Goal: Task Accomplishment & Management: Use online tool/utility

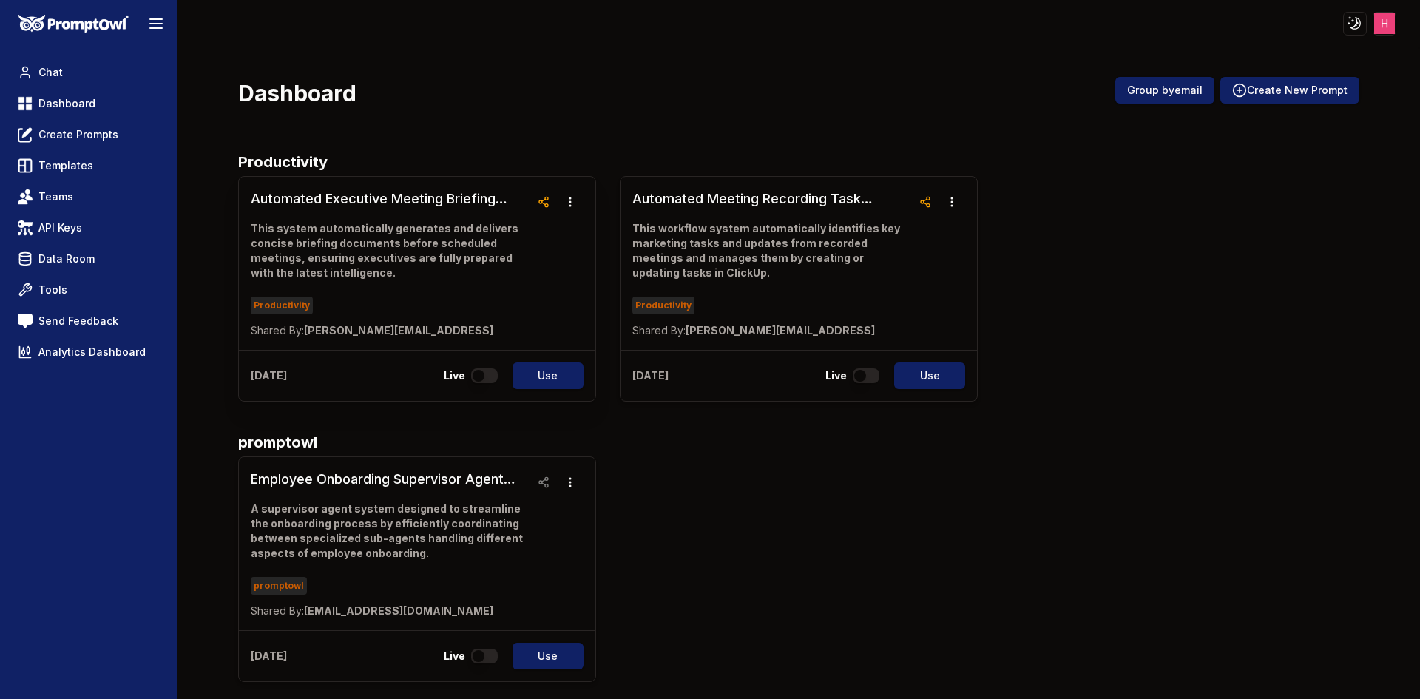
click at [410, 201] on h3 "Automated Executive Meeting Briefing System" at bounding box center [391, 199] width 280 height 21
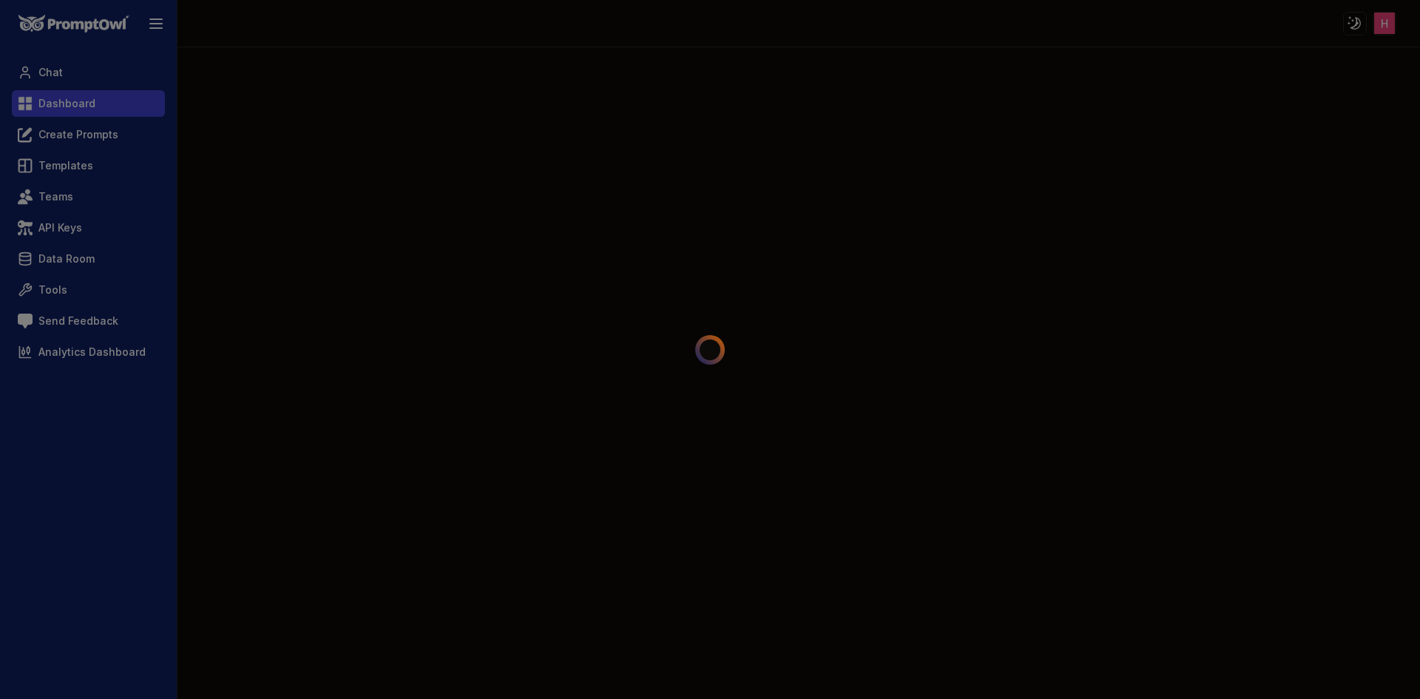
click at [89, 110] on span "Dashboard" at bounding box center [66, 103] width 57 height 15
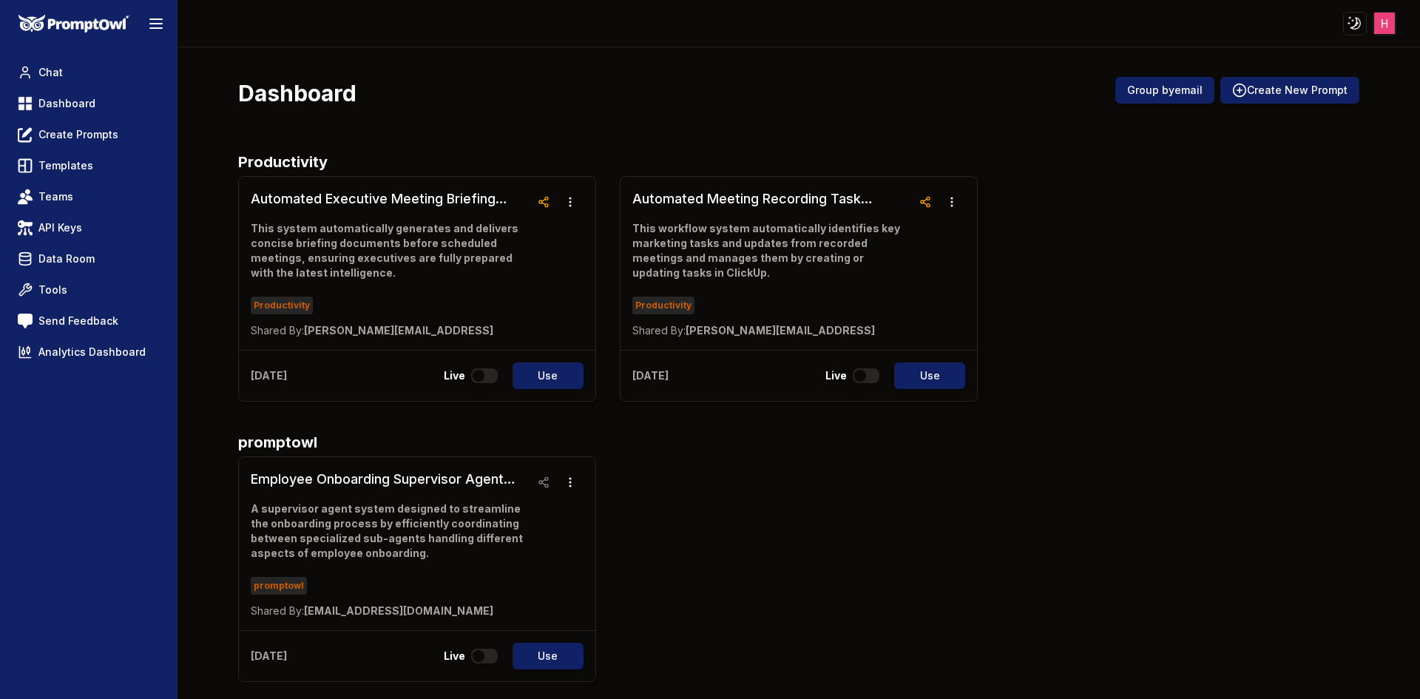
click at [822, 191] on h3 "Automated Meeting Recording Task Integration System" at bounding box center [772, 199] width 280 height 21
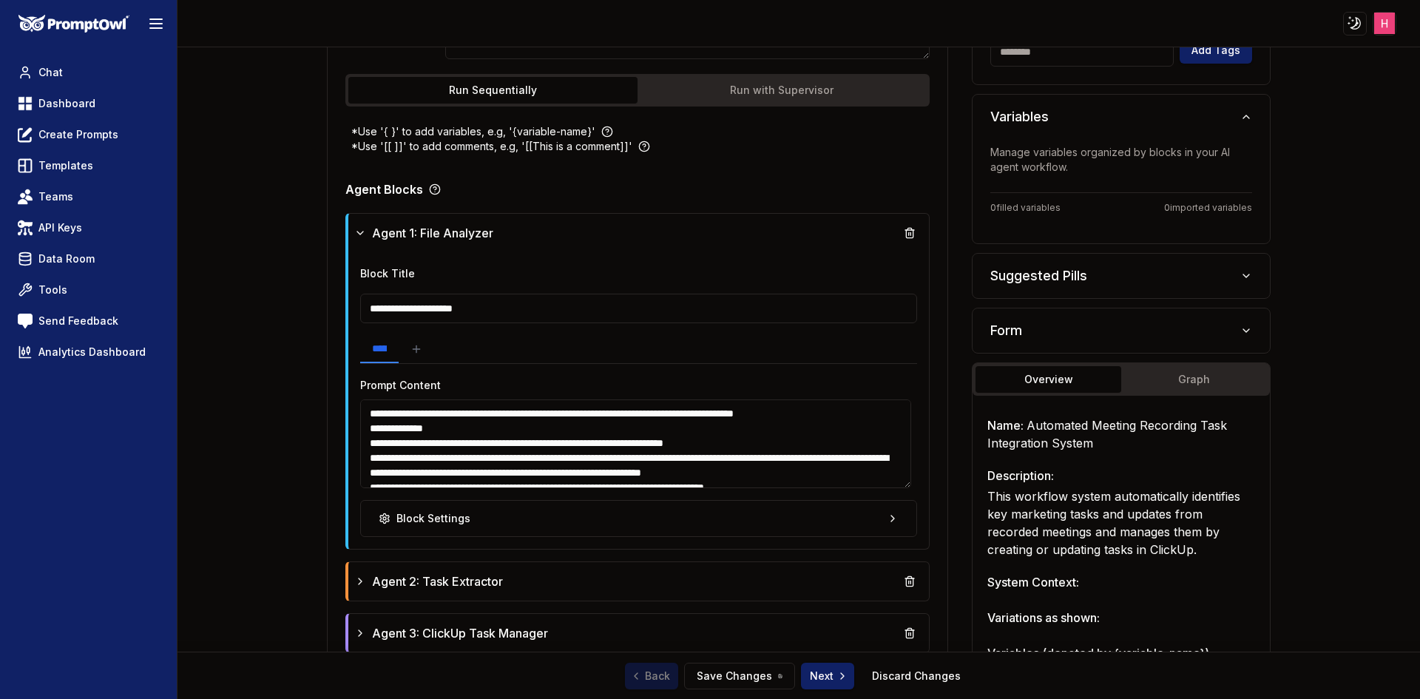
scroll to position [433, 0]
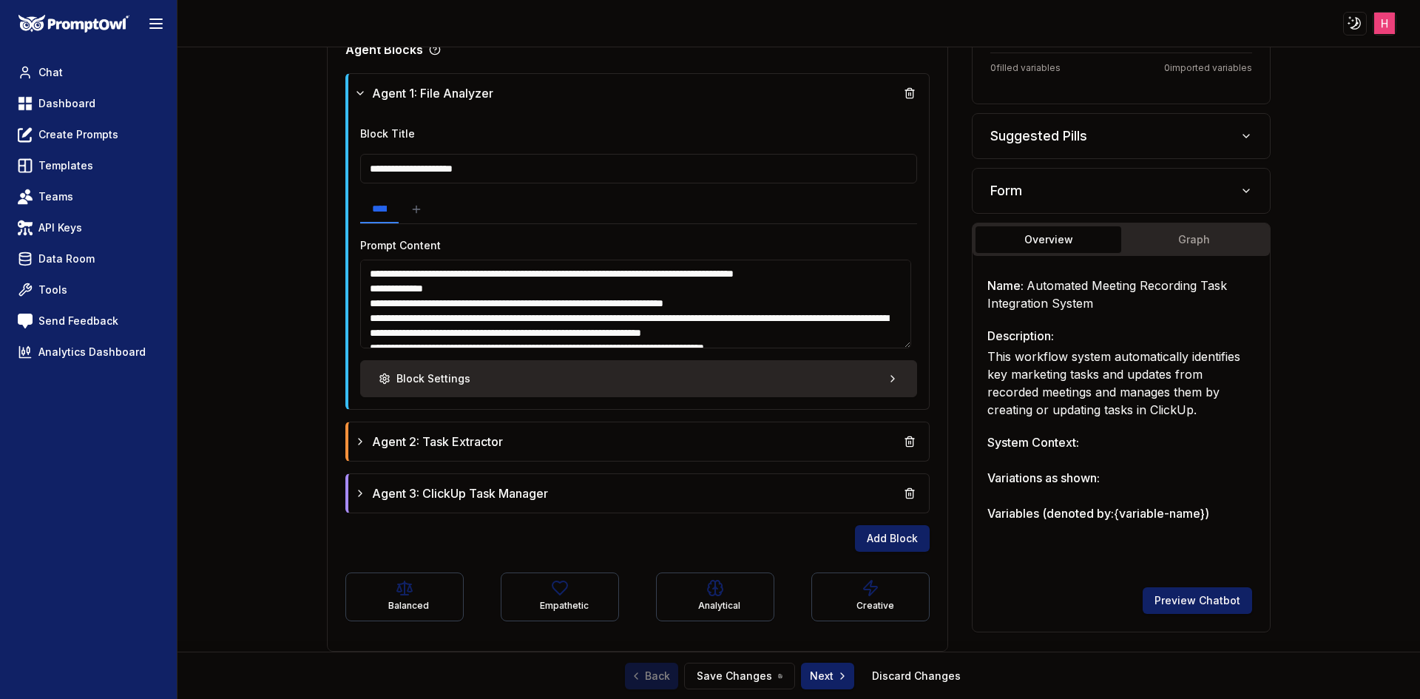
click at [695, 371] on button "Block Settings" at bounding box center [639, 378] width 558 height 37
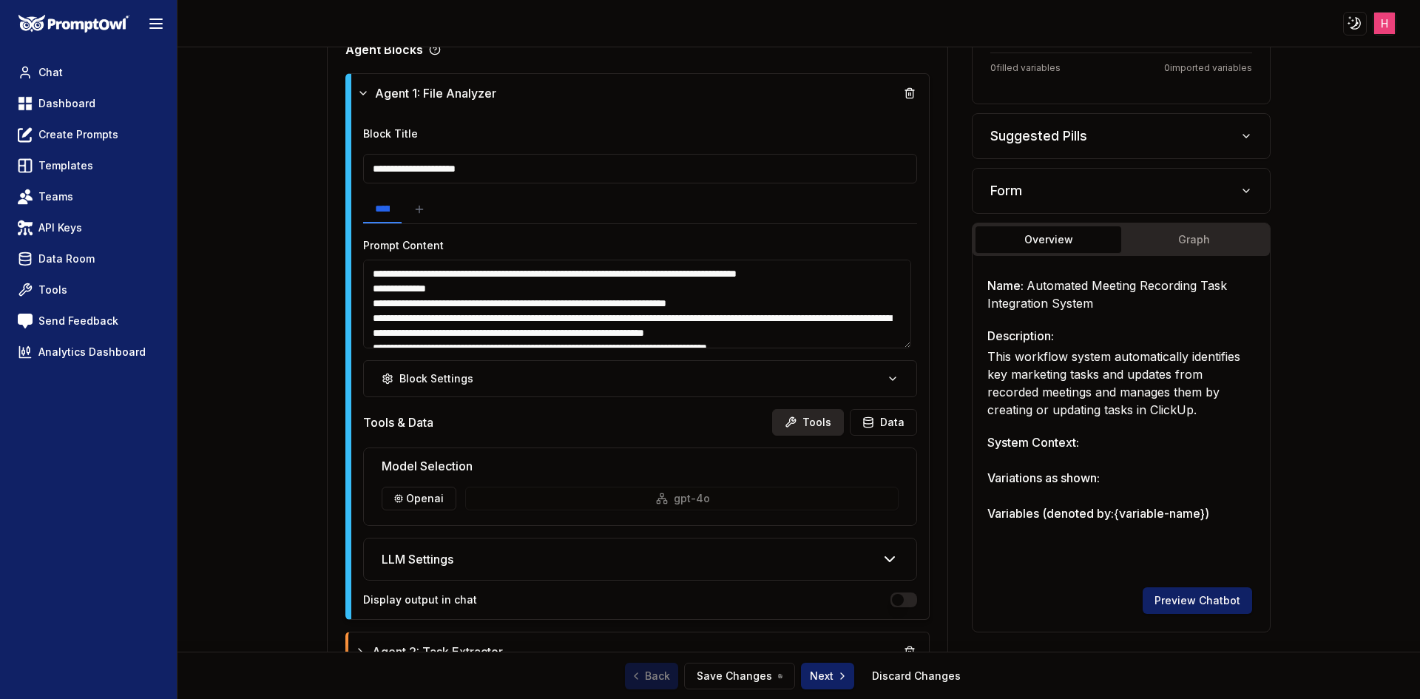
click at [828, 418] on button "Tools" at bounding box center [808, 422] width 72 height 27
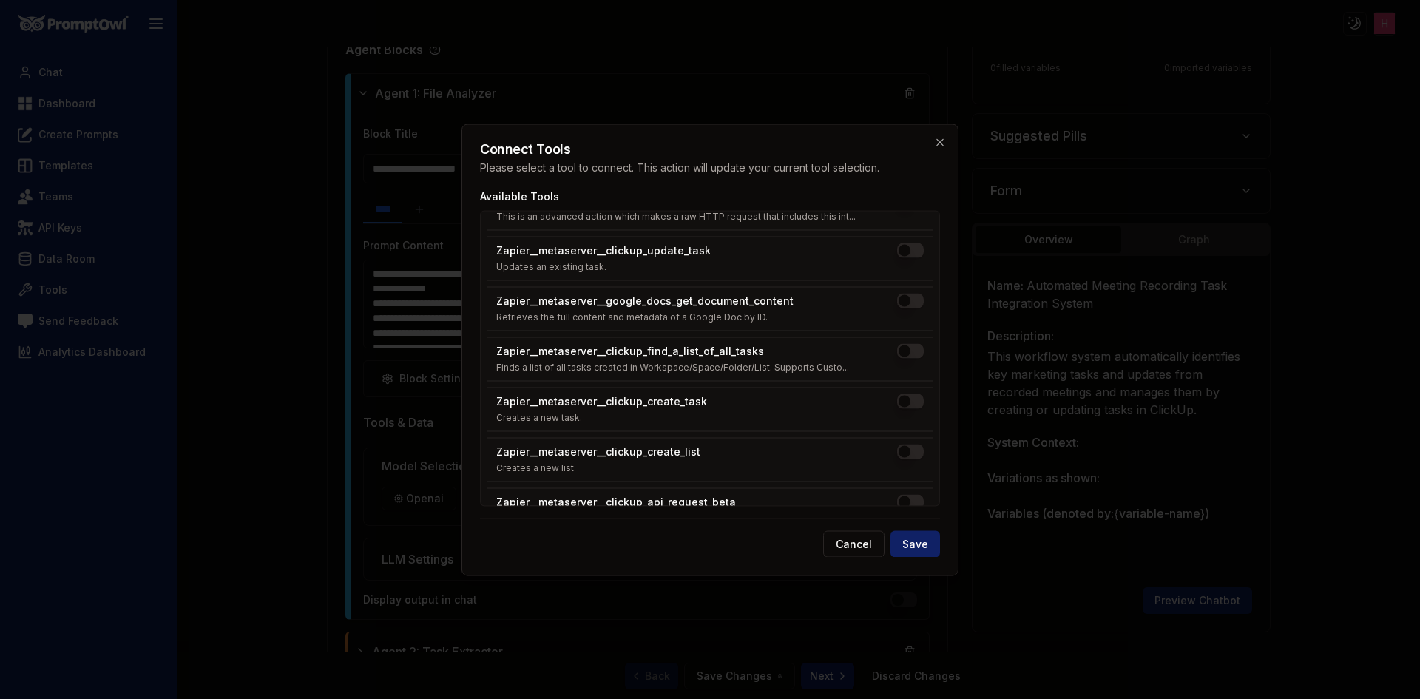
scroll to position [1871, 0]
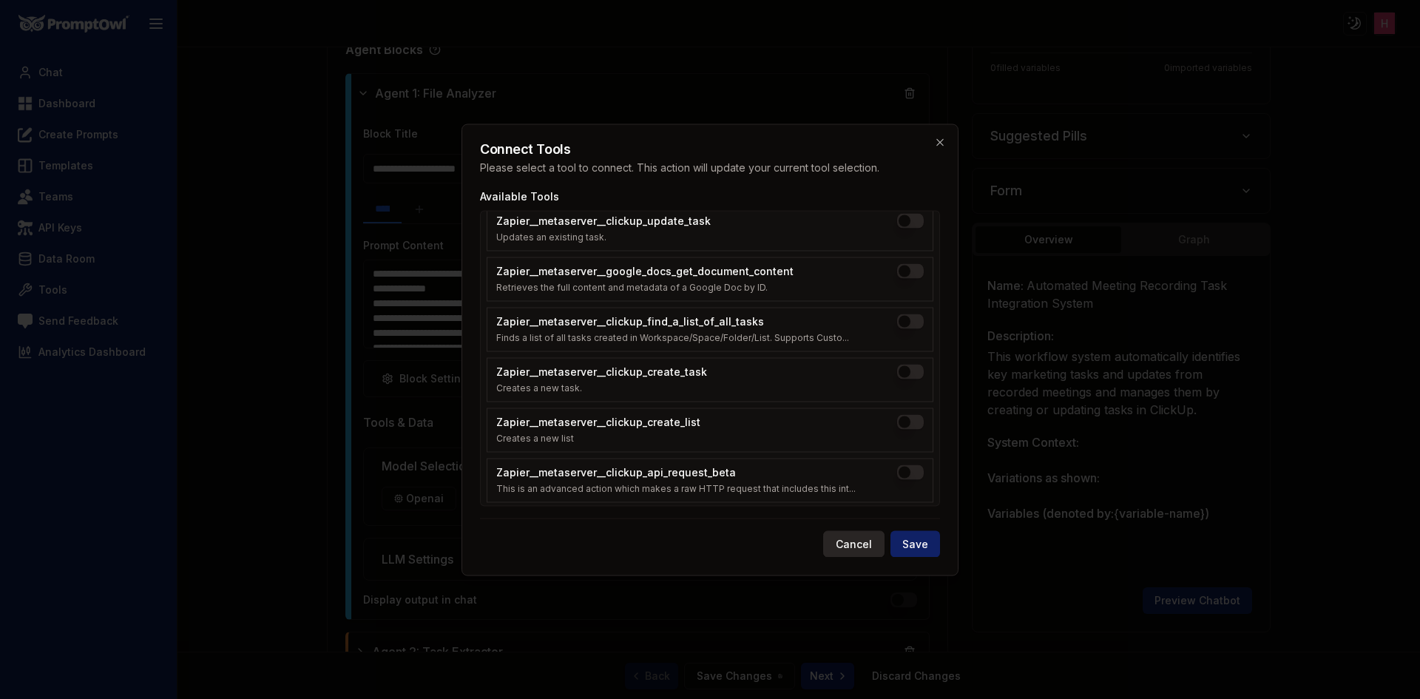
click at [859, 549] on button "Cancel" at bounding box center [853, 543] width 61 height 27
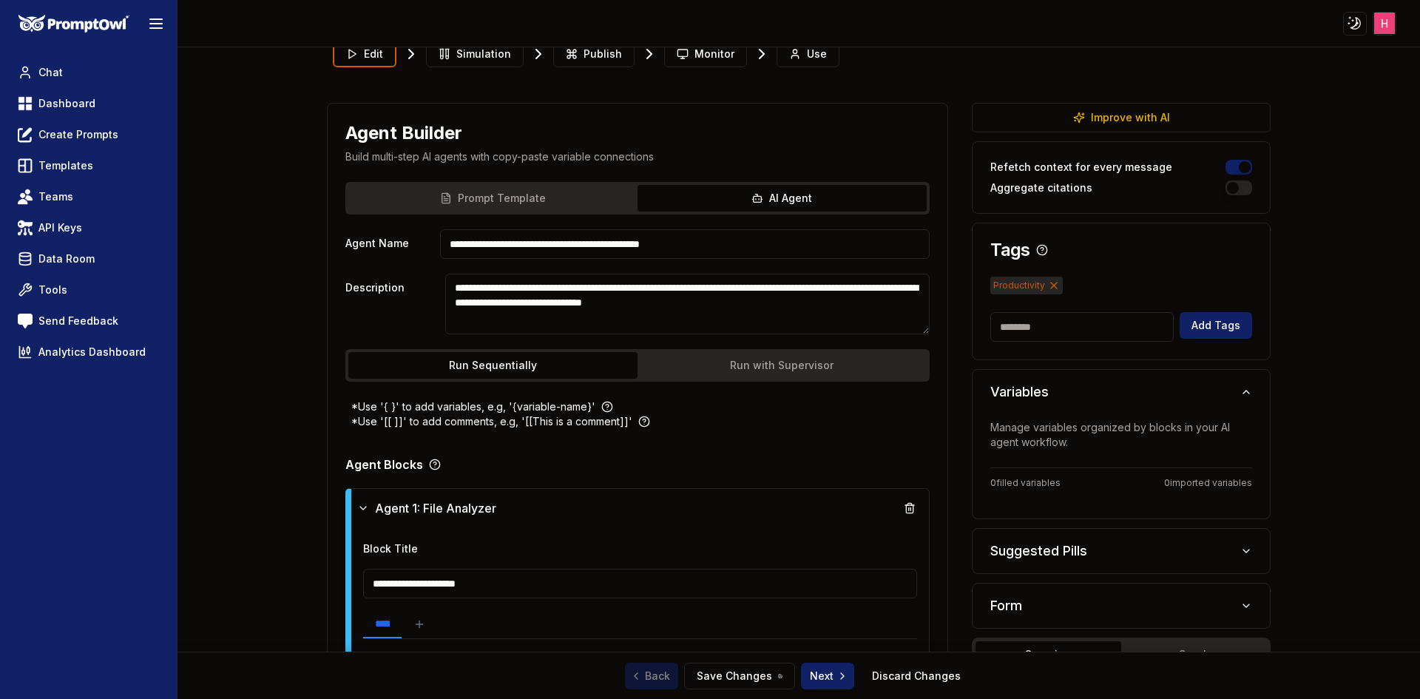
scroll to position [0, 0]
